Goal: Task Accomplishment & Management: Use online tool/utility

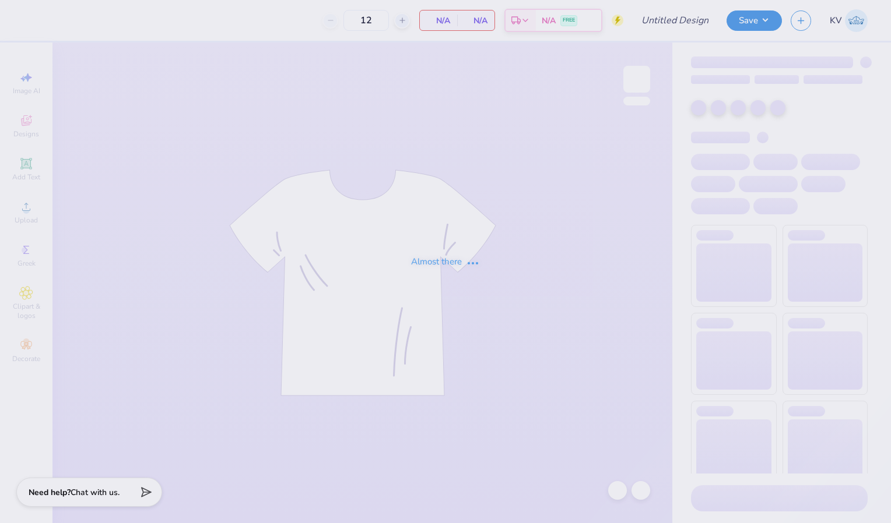
type input "gamma phi beta parents weekend"
type input "24"
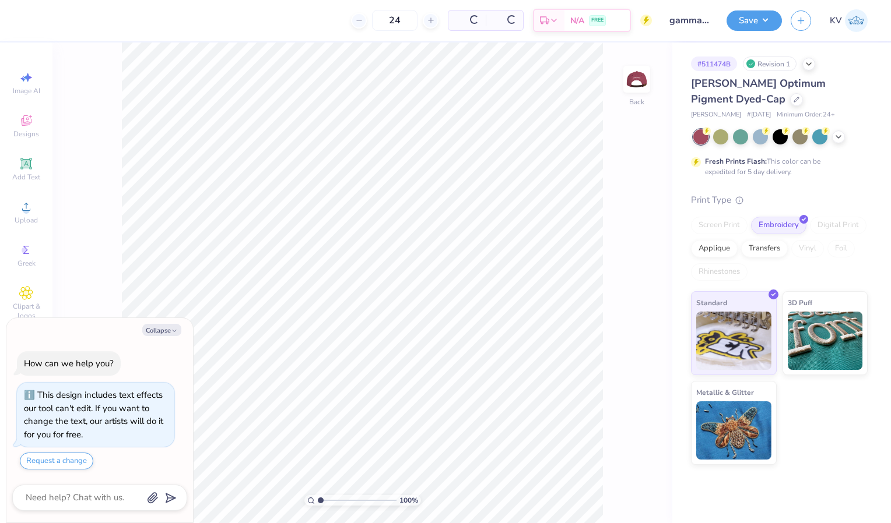
type textarea "x"
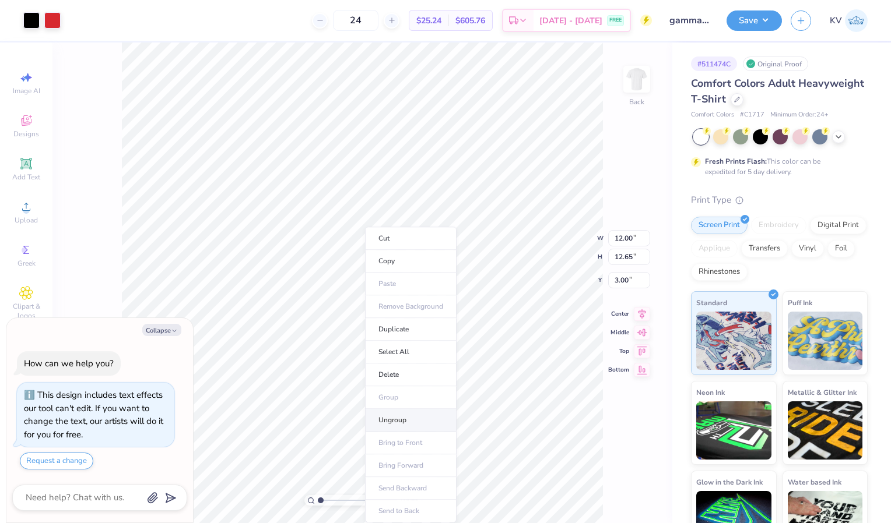
click at [395, 412] on li "Ungroup" at bounding box center [411, 420] width 92 height 23
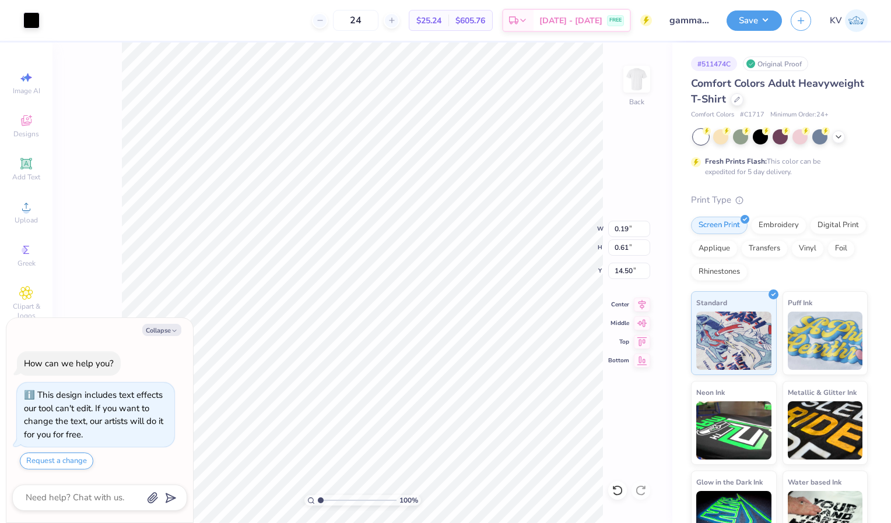
type textarea "x"
type input "0.48"
type input "0.94"
type input "14.34"
type textarea "x"
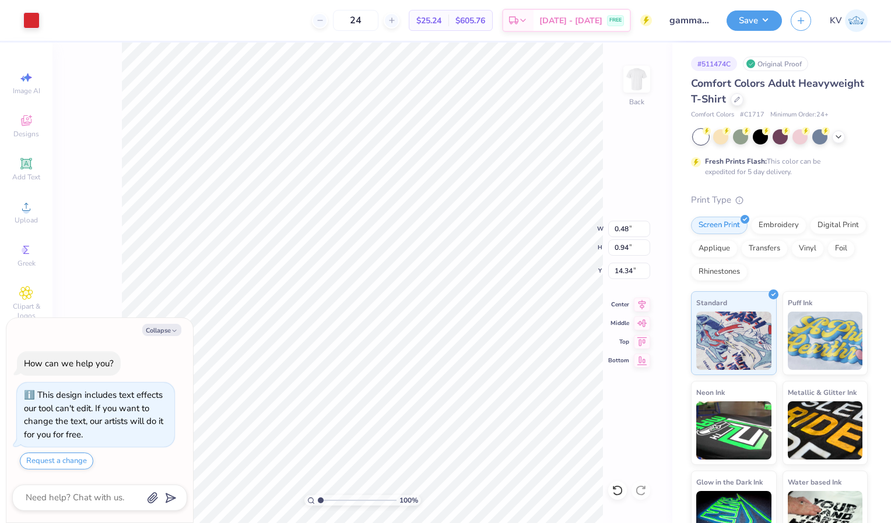
type input "10.46"
type input "7.73"
type input "7.91"
type textarea "x"
